Goal: Task Accomplishment & Management: Complete application form

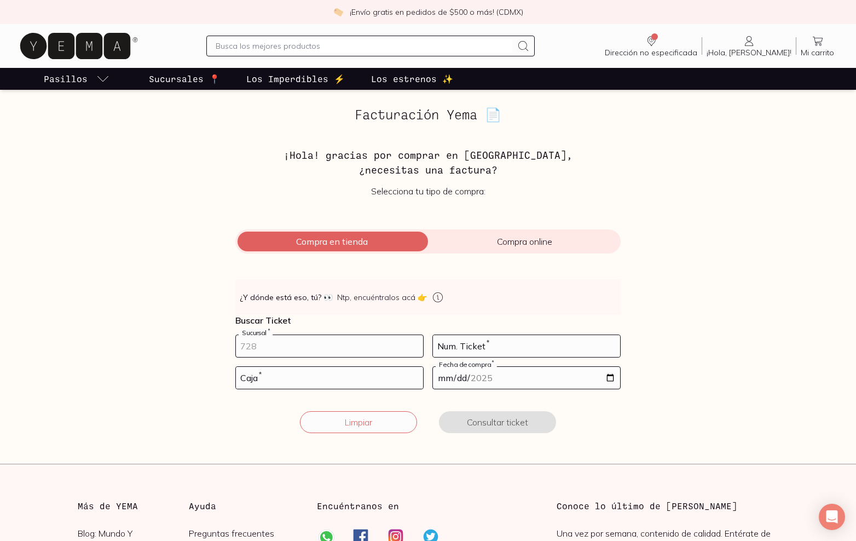
click at [327, 356] on input "number" at bounding box center [329, 346] width 187 height 22
type input "10002"
type input "44"
type input "01"
type input "[DATE]"
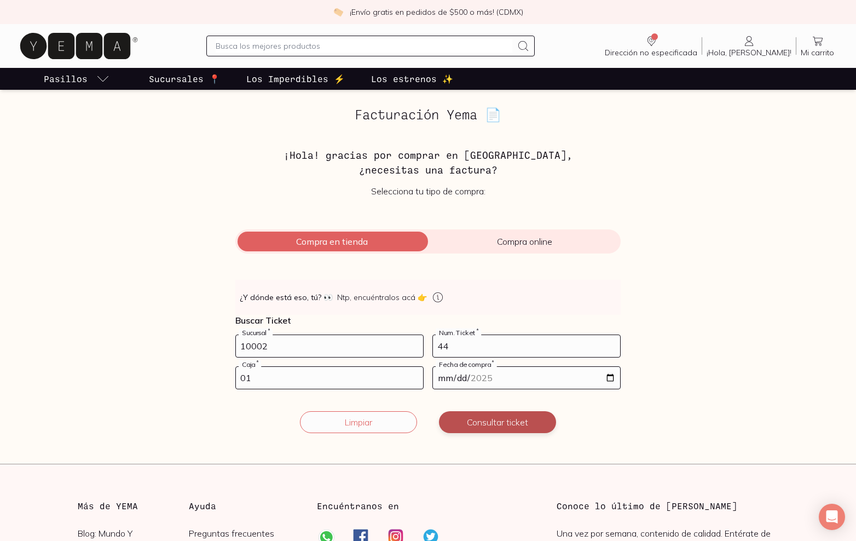
click at [508, 421] on button "Consultar ticket" at bounding box center [497, 422] width 117 height 22
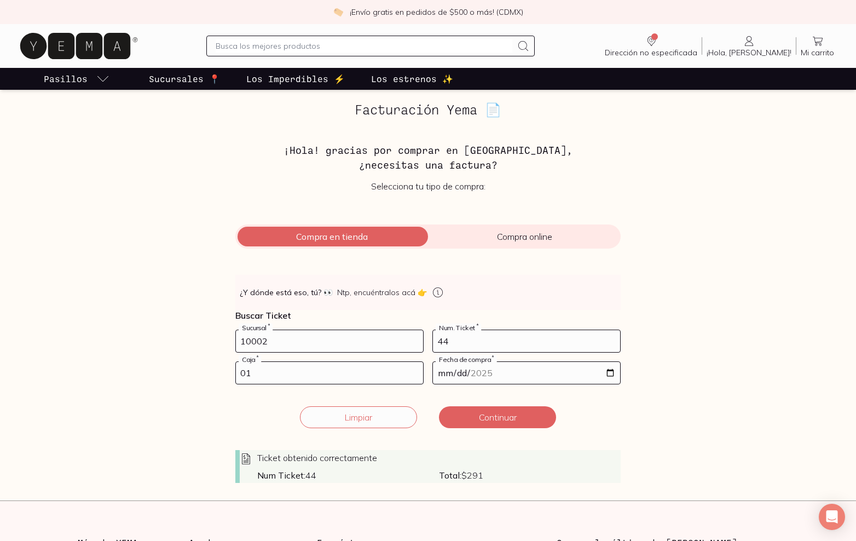
scroll to position [54, 0]
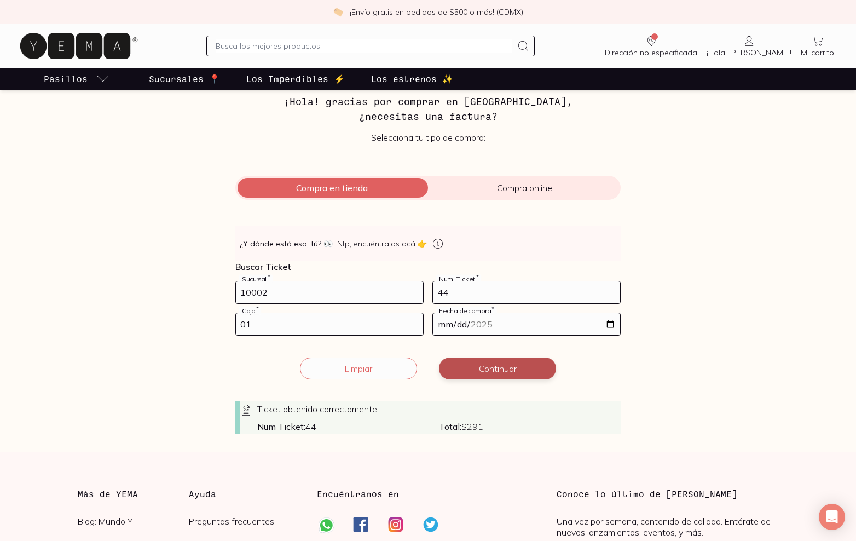
click at [503, 369] on button "Continuar" at bounding box center [497, 368] width 117 height 22
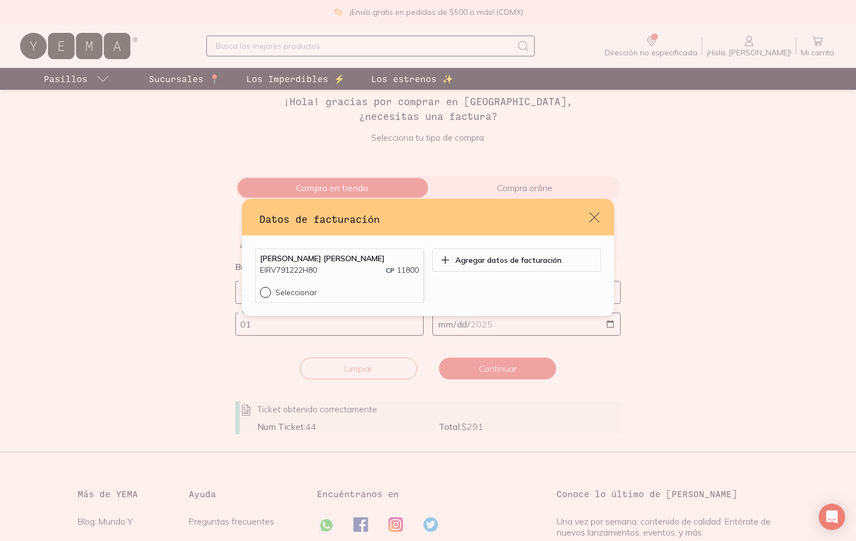
click at [330, 271] on div "EIRV791222H80 CP 11800" at bounding box center [339, 269] width 159 height 11
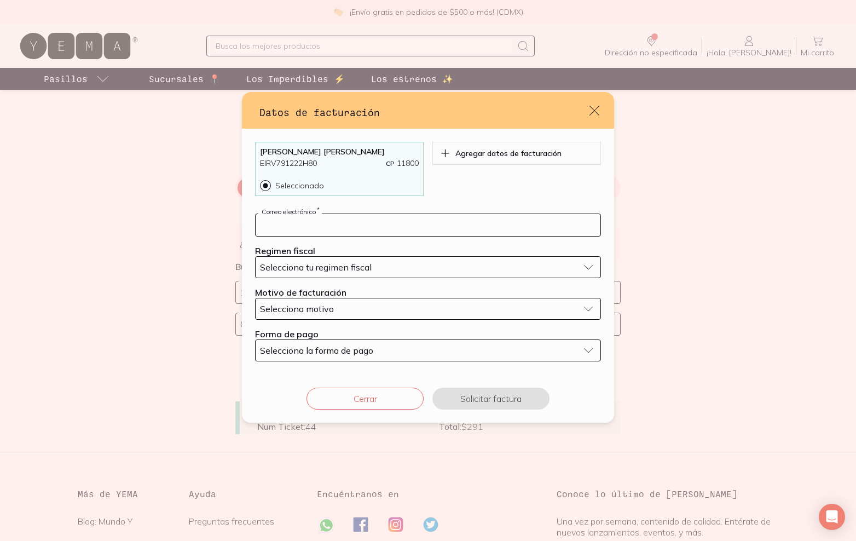
click at [339, 217] on input "default" at bounding box center [428, 225] width 345 height 22
type input "[EMAIL_ADDRESS][DOMAIN_NAME]"
click at [344, 263] on span "Selecciona tu regimen fiscal" at bounding box center [316, 267] width 112 height 11
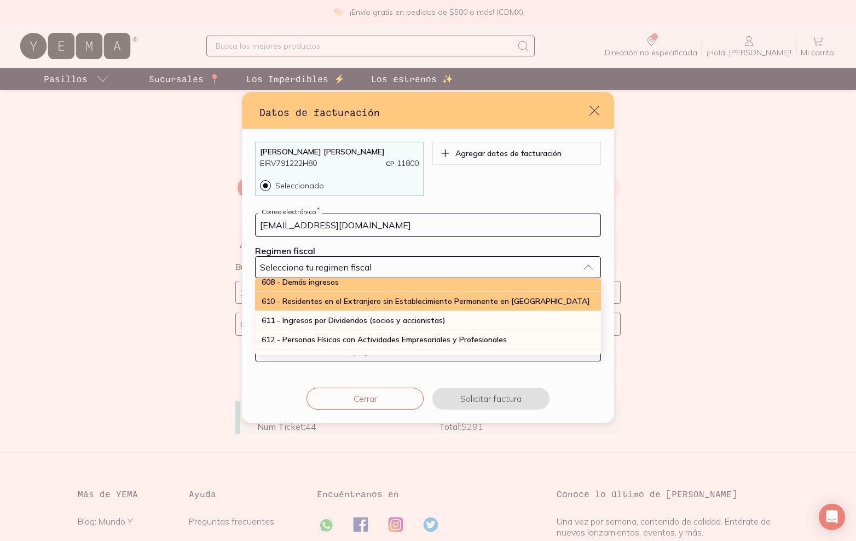
scroll to position [108, 0]
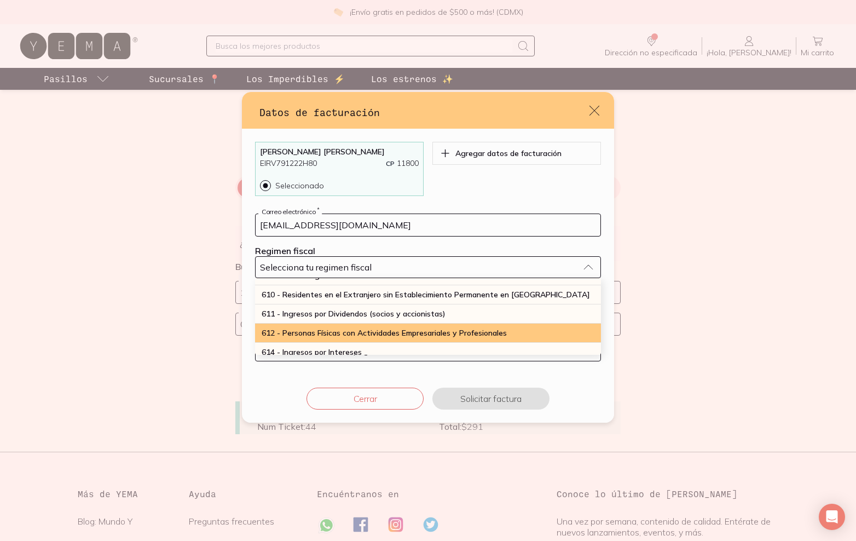
click at [346, 330] on span "612 - Personas Físicas con Actividades Empresariales y Profesionales" at bounding box center [384, 333] width 245 height 10
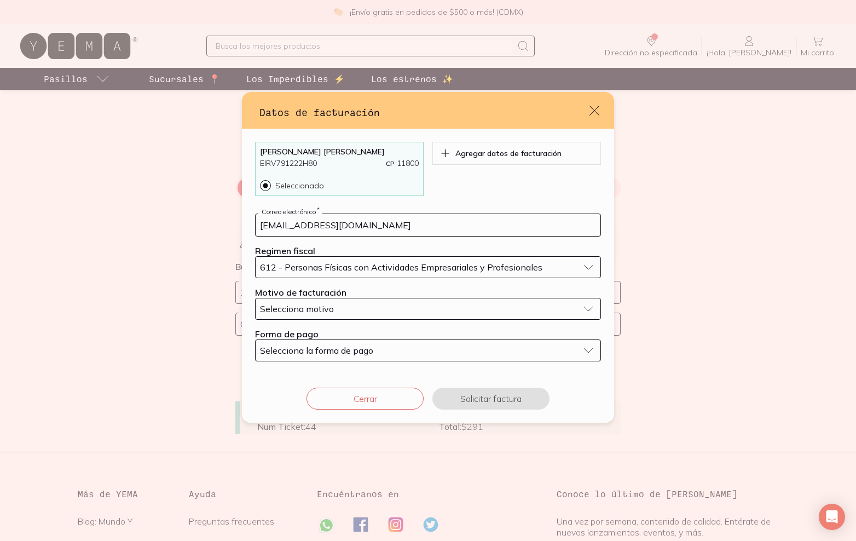
click at [342, 305] on div "Selecciona motivo" at bounding box center [419, 308] width 318 height 11
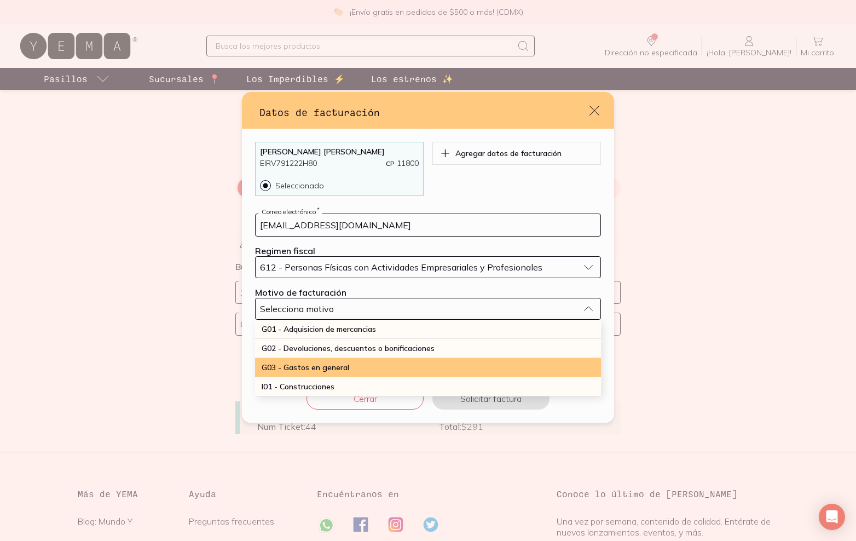
click at [369, 365] on div "G03 - Gastos en general" at bounding box center [428, 367] width 346 height 19
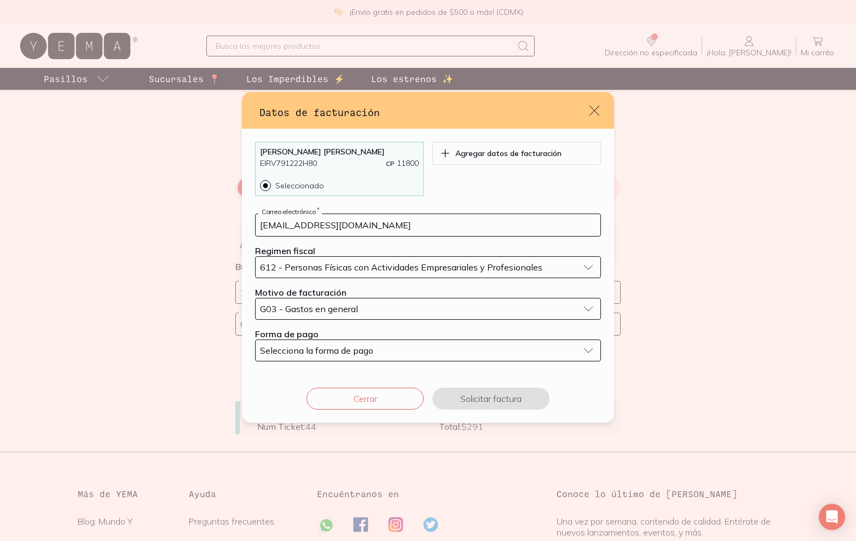
click at [363, 351] on span "Selecciona la forma de pago" at bounding box center [316, 350] width 113 height 11
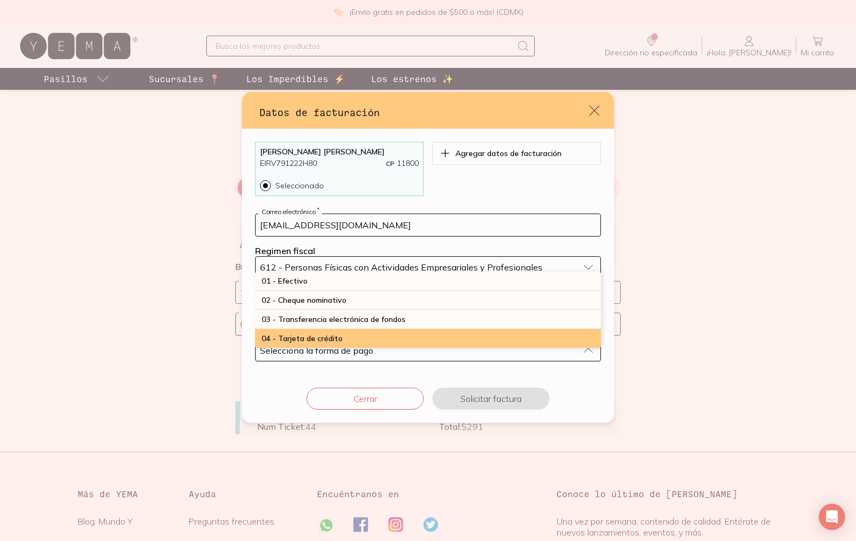
click at [363, 338] on div "04 - Tarjeta de crédito" at bounding box center [428, 338] width 346 height 19
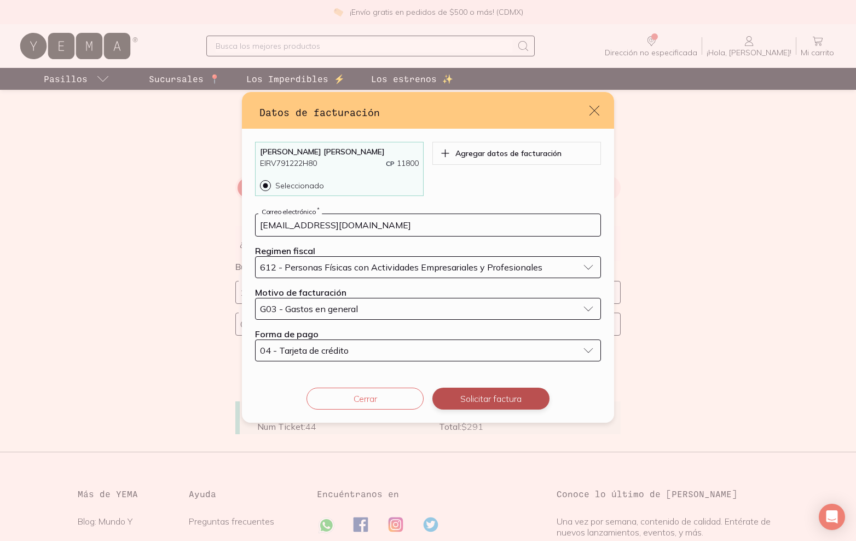
click at [477, 393] on button "Solicitar factura" at bounding box center [490, 398] width 117 height 22
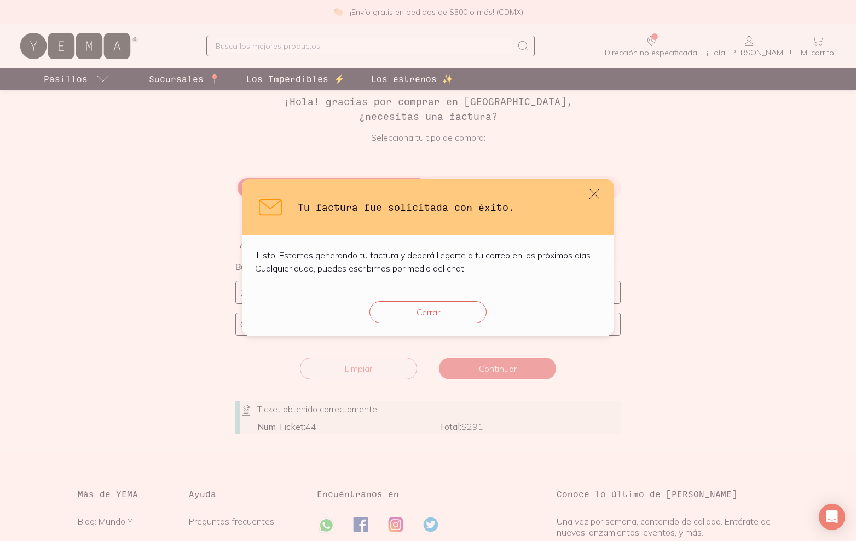
click at [421, 317] on button "Cerrar" at bounding box center [427, 312] width 117 height 22
